Goal: Navigation & Orientation: Find specific page/section

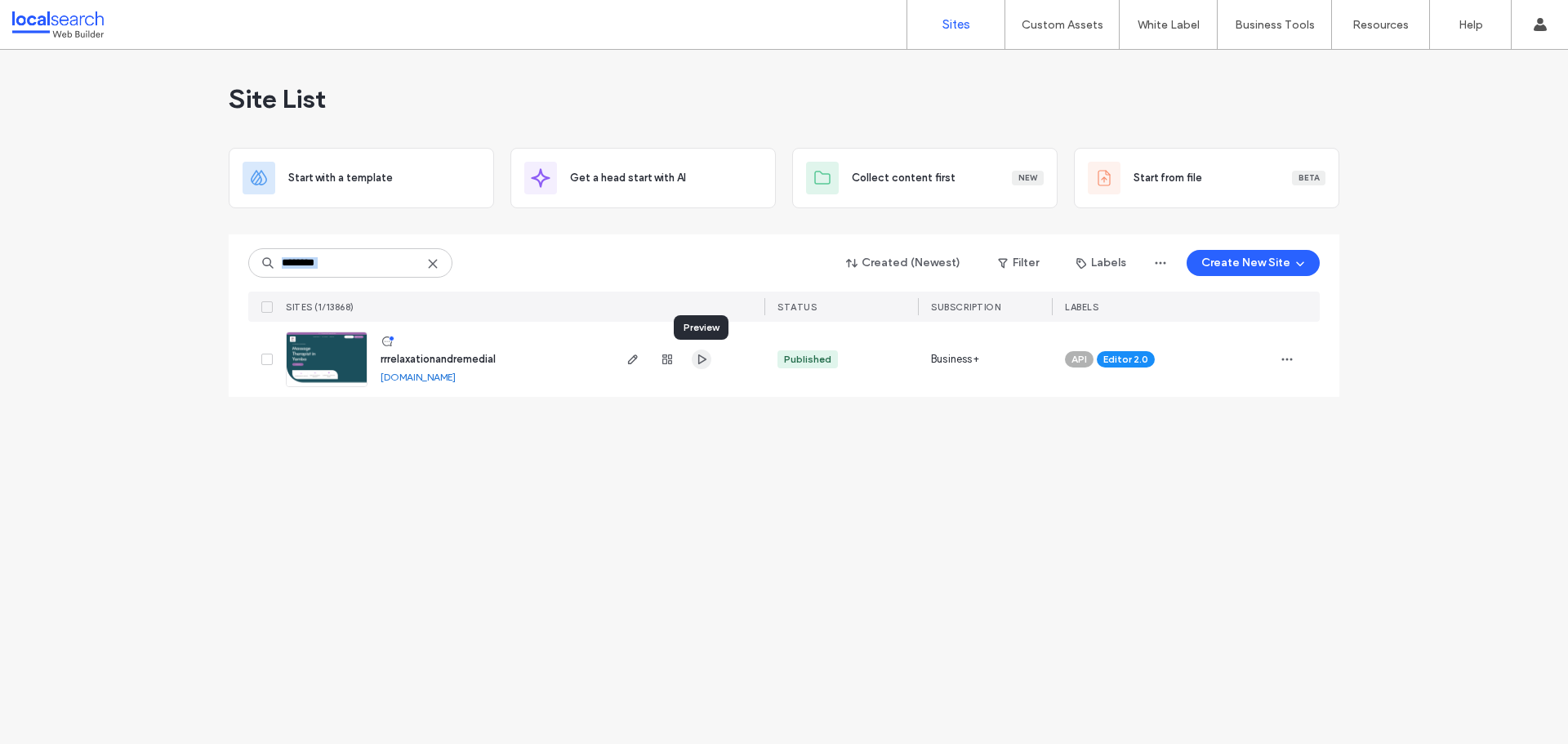
click at [699, 364] on use "button" at bounding box center [703, 359] width 9 height 9
click at [159, 259] on div "Site List Start with a template Get a head start with AI Collect content first …" at bounding box center [784, 396] width 1568 height 694
click at [1291, 366] on span "button" at bounding box center [1287, 360] width 26 height 26
click at [150, 435] on div "Site List Start with a template Get a head start with AI Collect content first …" at bounding box center [784, 396] width 1568 height 694
drag, startPoint x: 435, startPoint y: 462, endPoint x: 425, endPoint y: 472, distance: 14.1
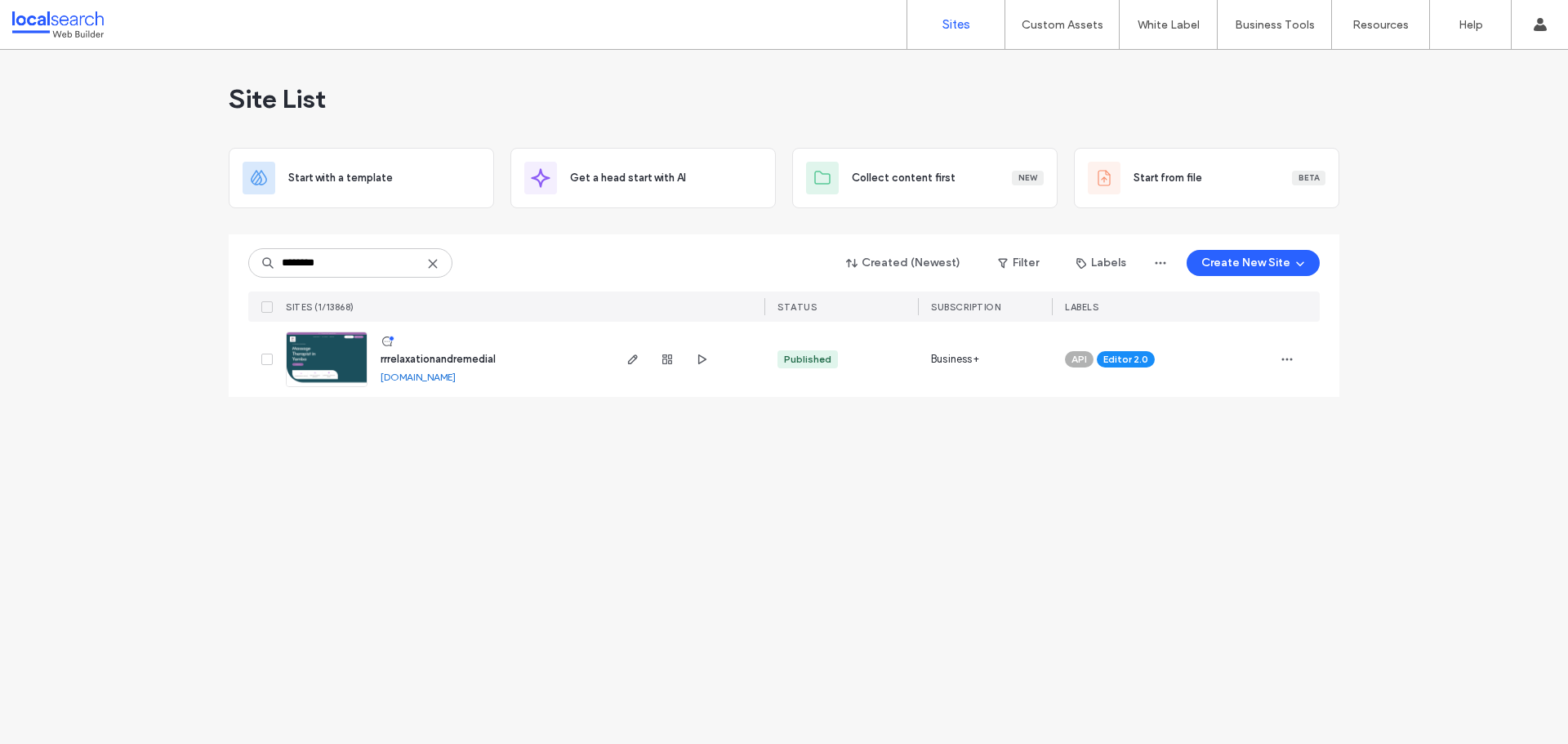
click at [435, 463] on div "Site List Start with a template Get a head start with AI Collect content first …" at bounding box center [784, 396] width 1568 height 694
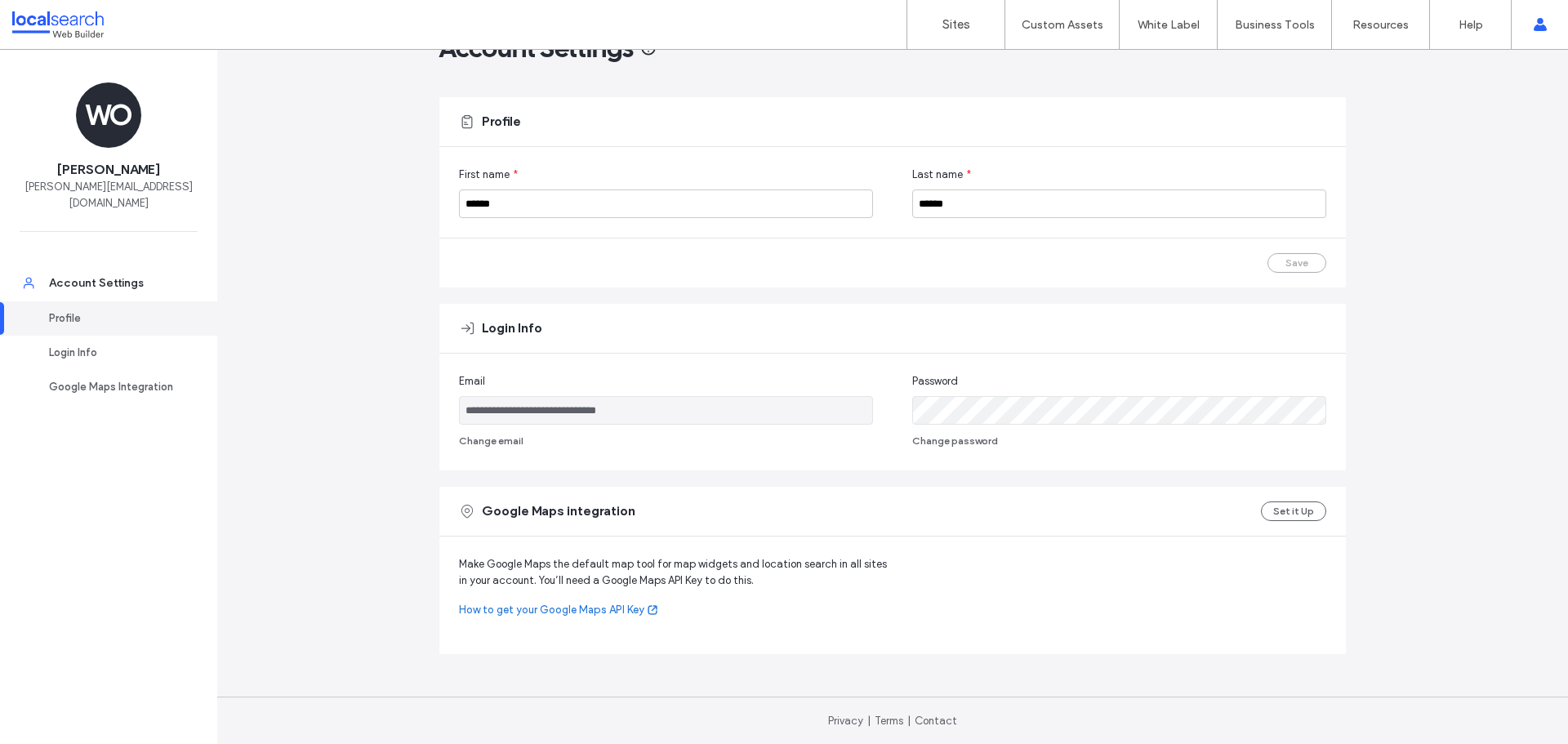
scroll to position [51, 0]
click at [127, 311] on div "Profile" at bounding box center [116, 318] width 134 height 16
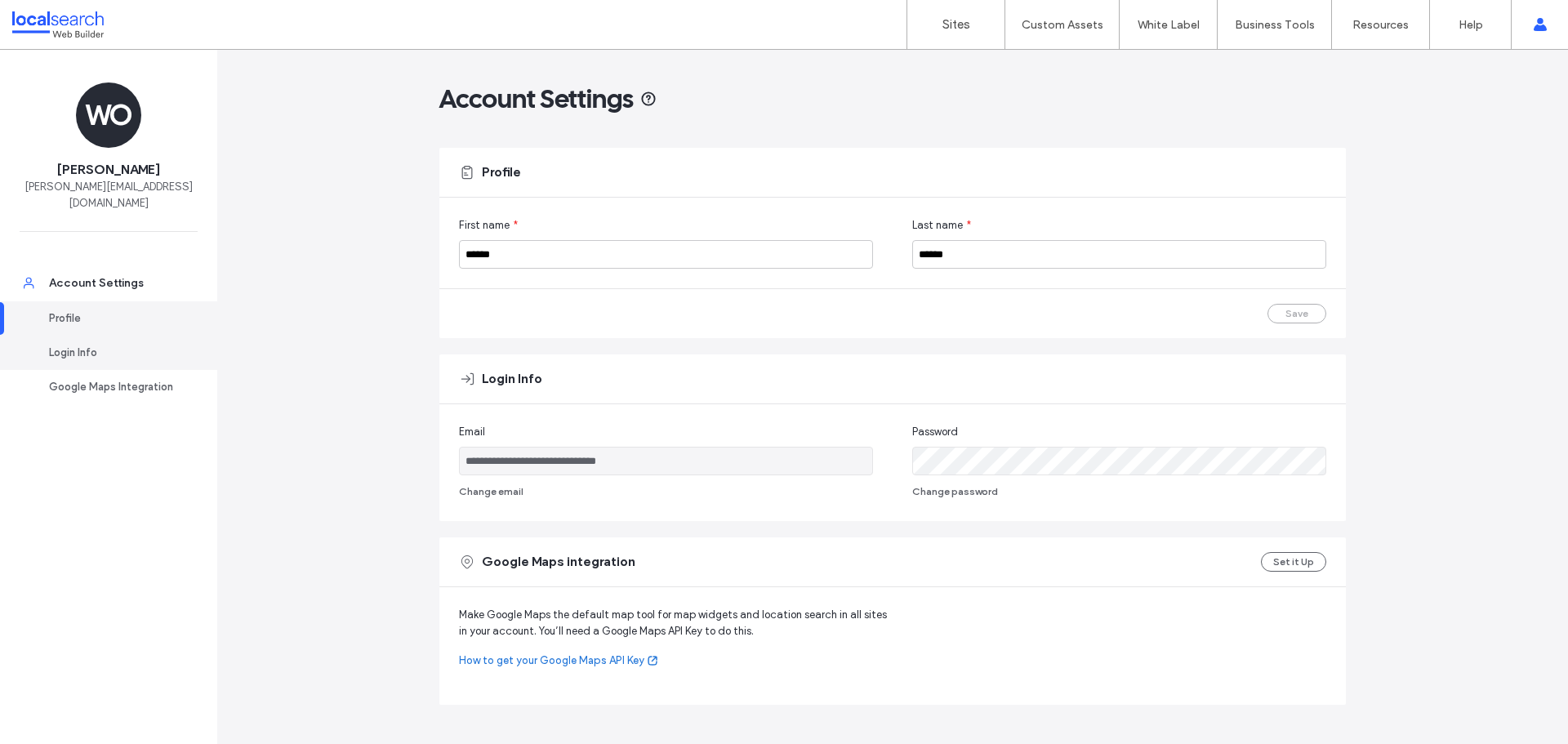
click at [118, 345] on div "Login Info" at bounding box center [116, 353] width 134 height 16
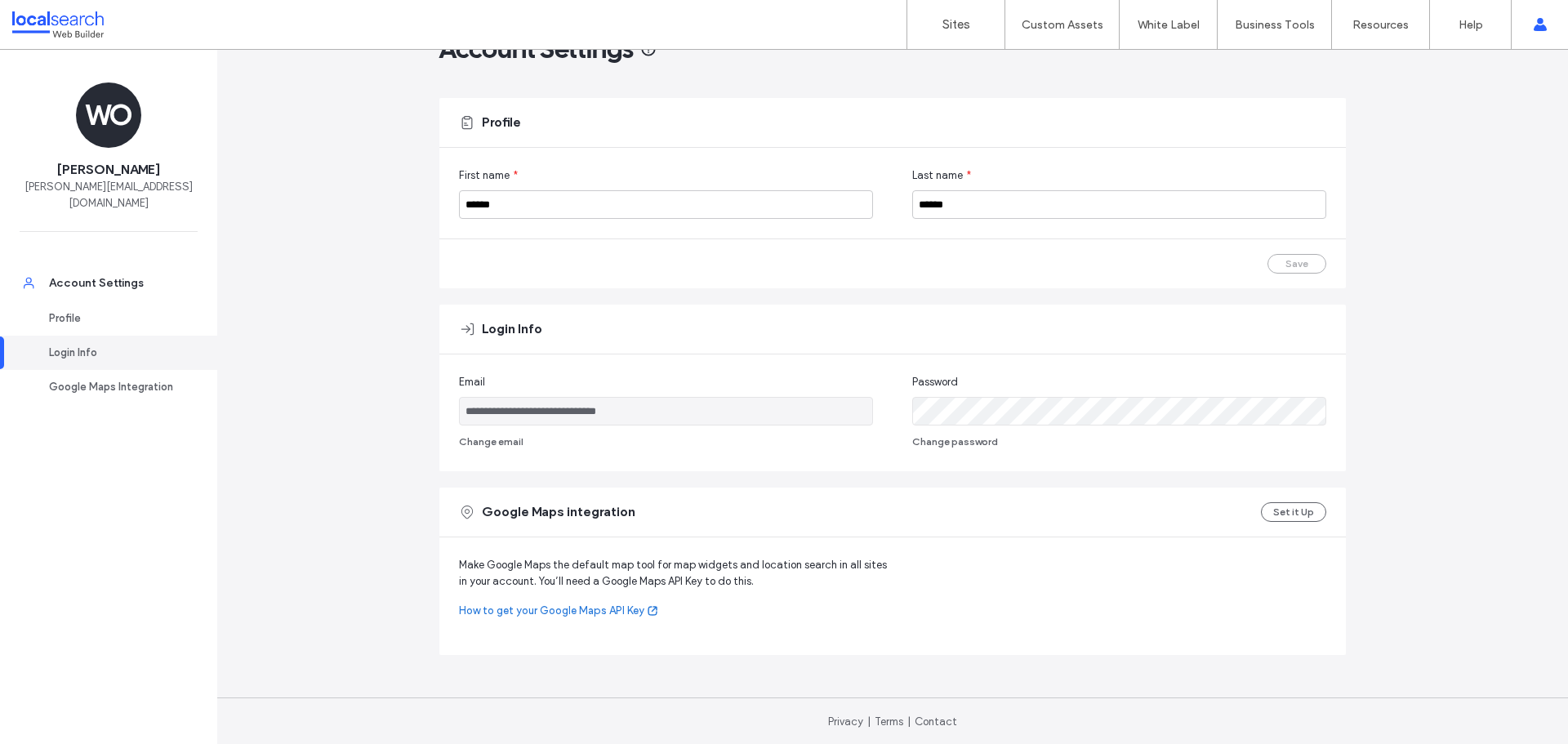
scroll to position [51, 0]
click at [162, 379] on div "Google Maps Integration" at bounding box center [116, 387] width 134 height 16
click at [148, 275] on div "Account Settings" at bounding box center [116, 283] width 134 height 16
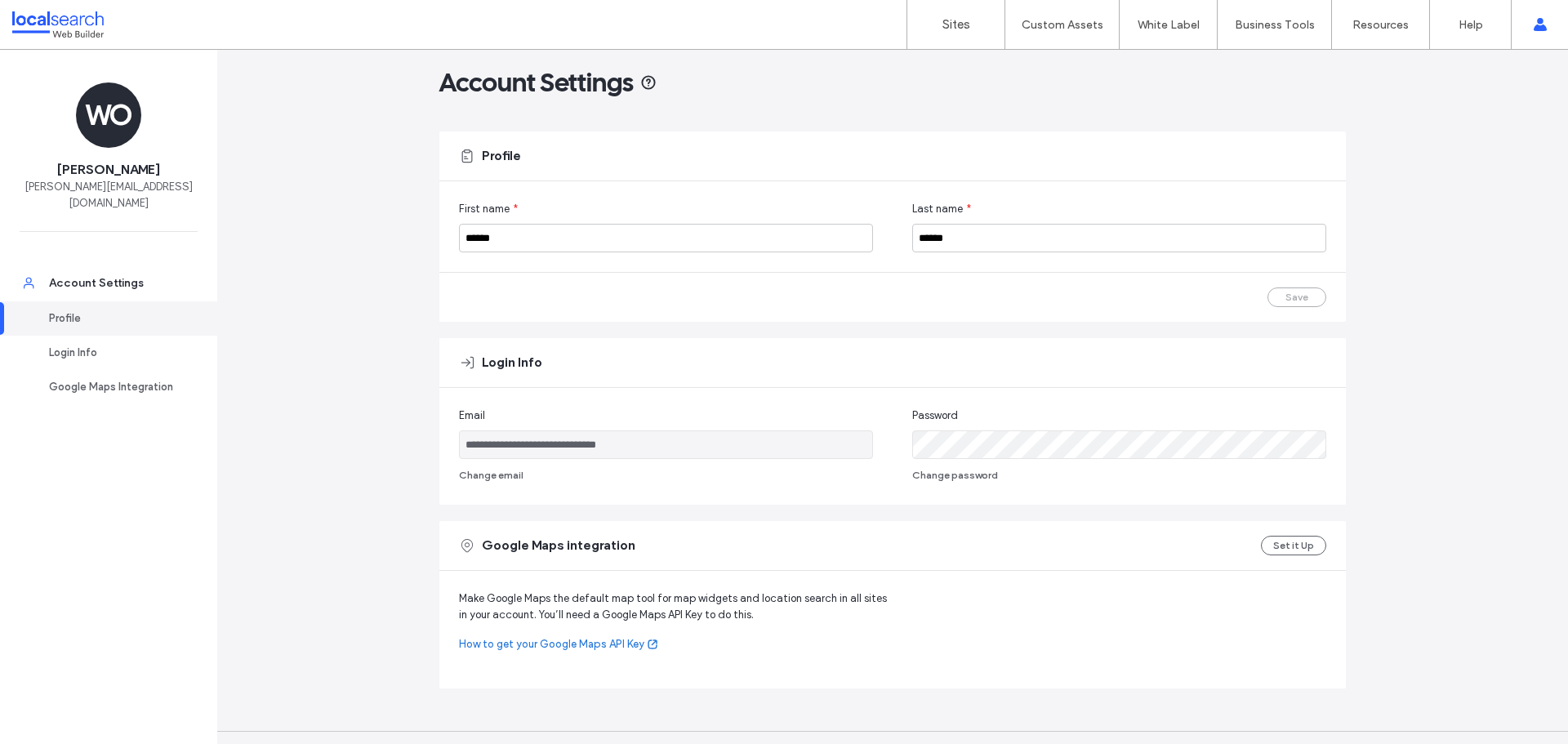
scroll to position [0, 0]
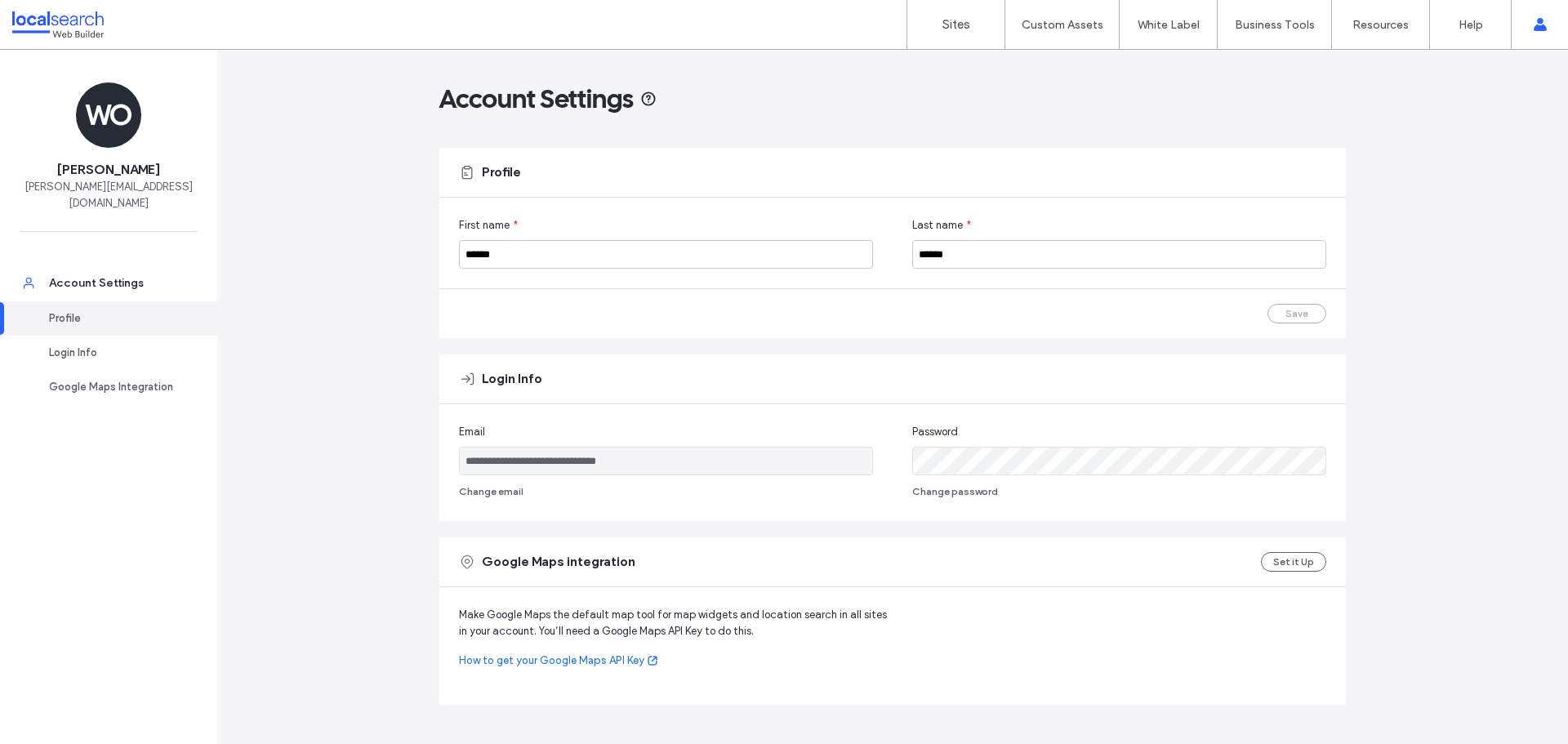
click at [69, 28] on div at bounding box center [105, 24] width 185 height 26
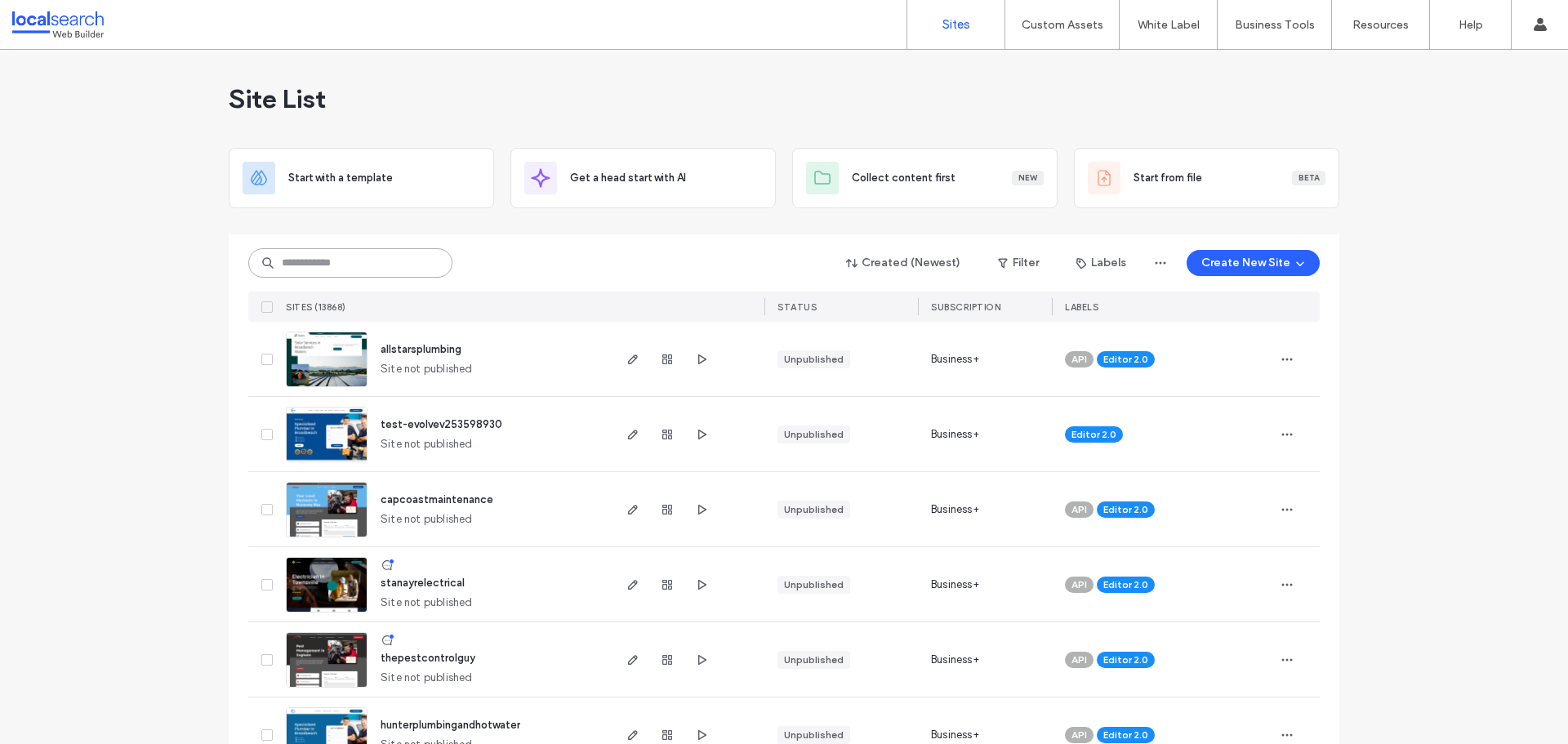
paste input "********"
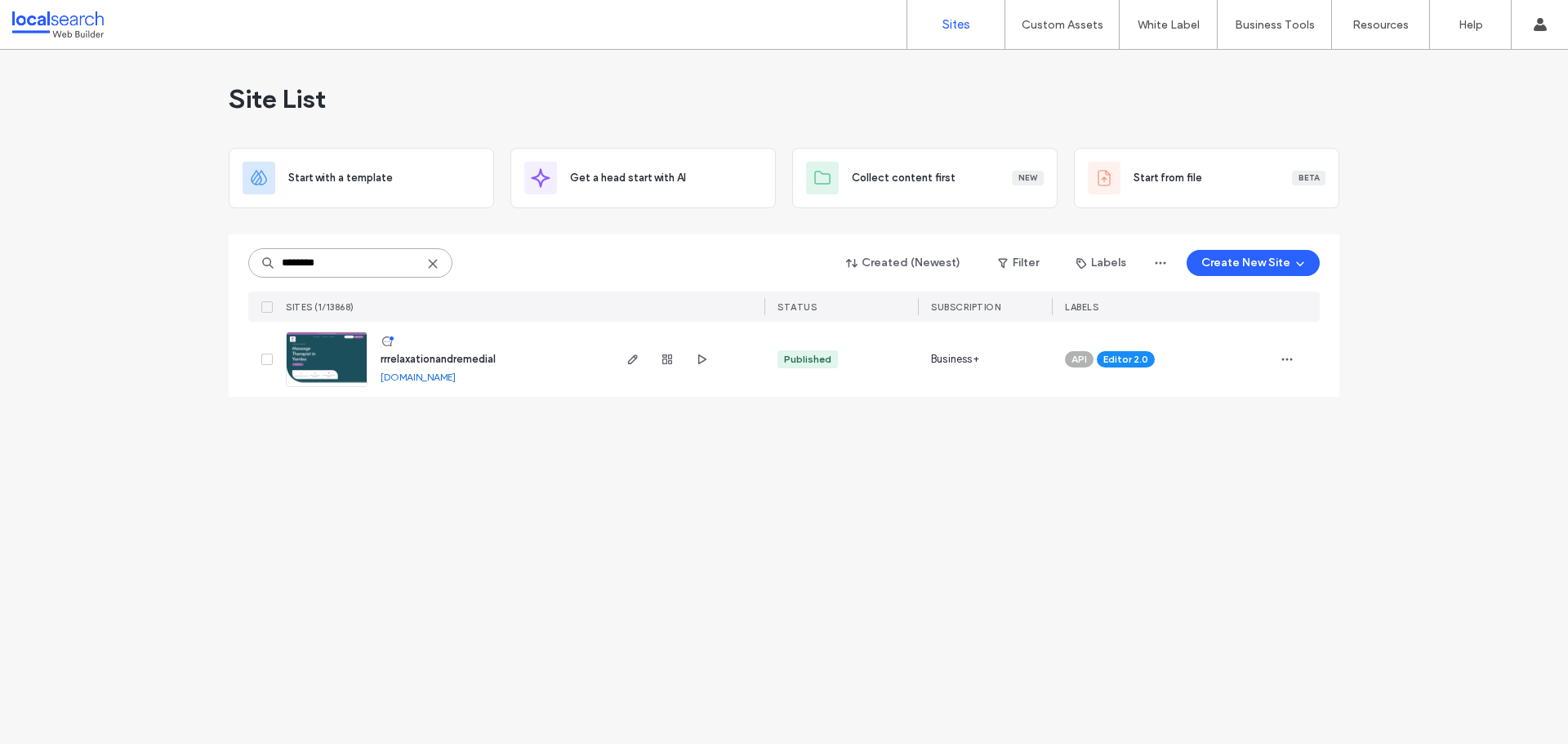
type input "********"
click at [311, 489] on div "Site List Start with a template Get a head start with AI Collect content first …" at bounding box center [784, 396] width 1568 height 694
drag, startPoint x: 263, startPoint y: 507, endPoint x: 256, endPoint y: 521, distance: 15.7
click at [263, 507] on div "Site List Start with a template Get a head start with AI Collect content first …" at bounding box center [784, 396] width 1568 height 694
drag, startPoint x: 220, startPoint y: 537, endPoint x: 0, endPoint y: 552, distance: 220.5
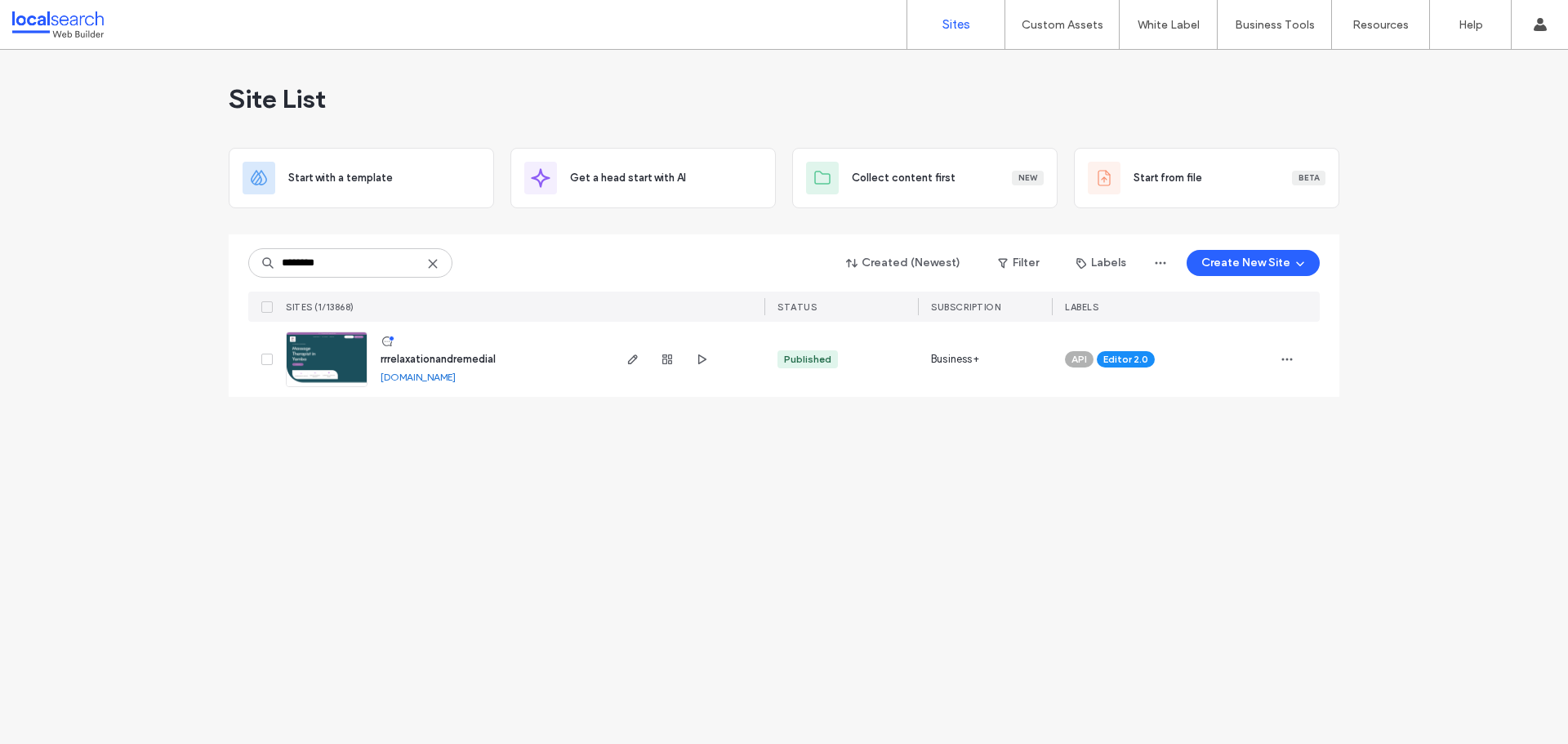
click at [220, 537] on div "Site List Start with a template Get a head start with AI Collect content first …" at bounding box center [784, 396] width 1568 height 694
click at [275, 593] on div "Site List Start with a template Get a head start with AI Collect content first …" at bounding box center [784, 396] width 1568 height 694
click at [238, 531] on div "Site List Start with a template Get a head start with AI Collect content first …" at bounding box center [784, 396] width 1568 height 694
